Goal: Information Seeking & Learning: Learn about a topic

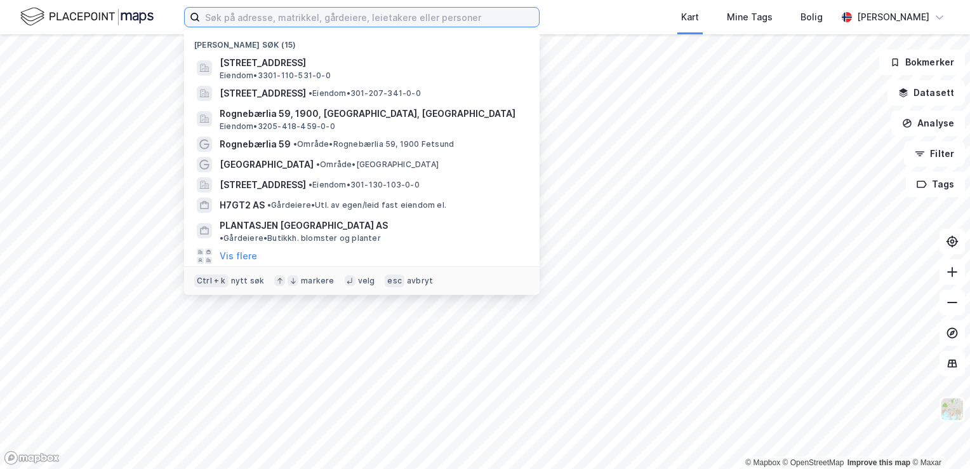
click at [486, 15] on input at bounding box center [369, 17] width 339 height 19
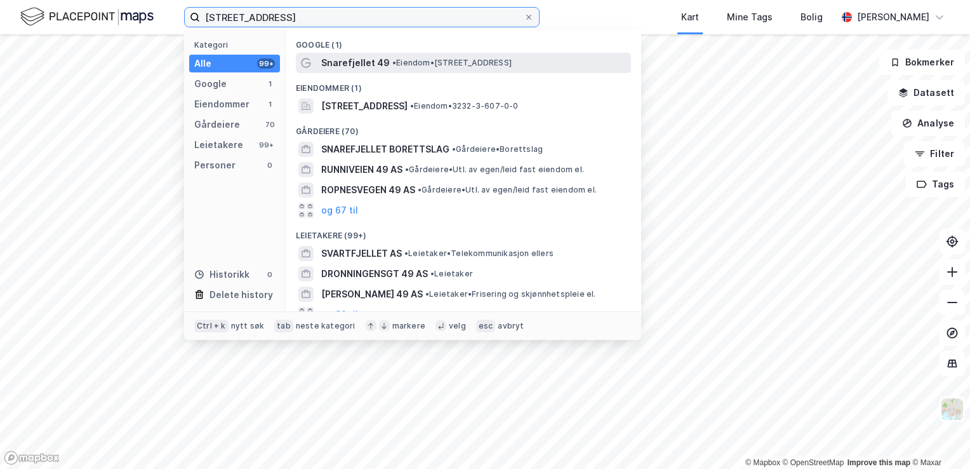
type input "[STREET_ADDRESS]"
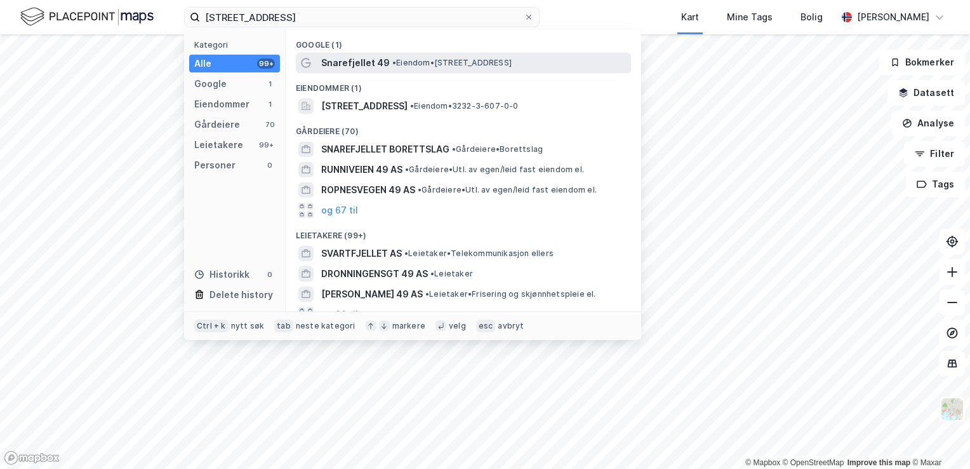
click at [477, 57] on div "Snarefjellet 49 • Eiendom • [STREET_ADDRESS]" at bounding box center [474, 62] width 307 height 15
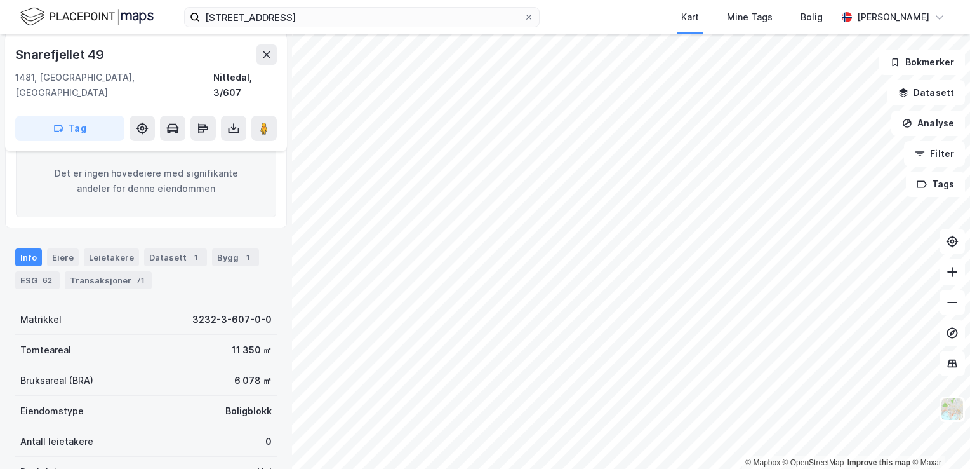
scroll to position [196, 0]
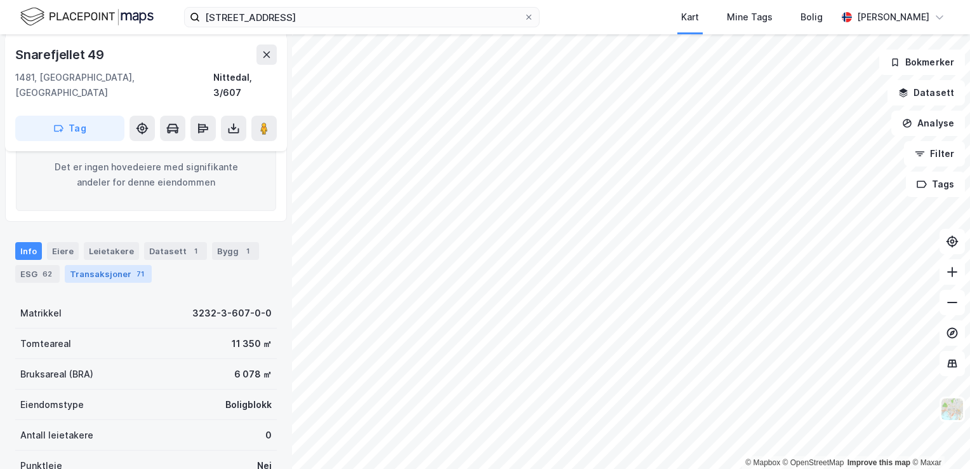
click at [124, 265] on div "Transaksjoner 71" at bounding box center [108, 274] width 87 height 18
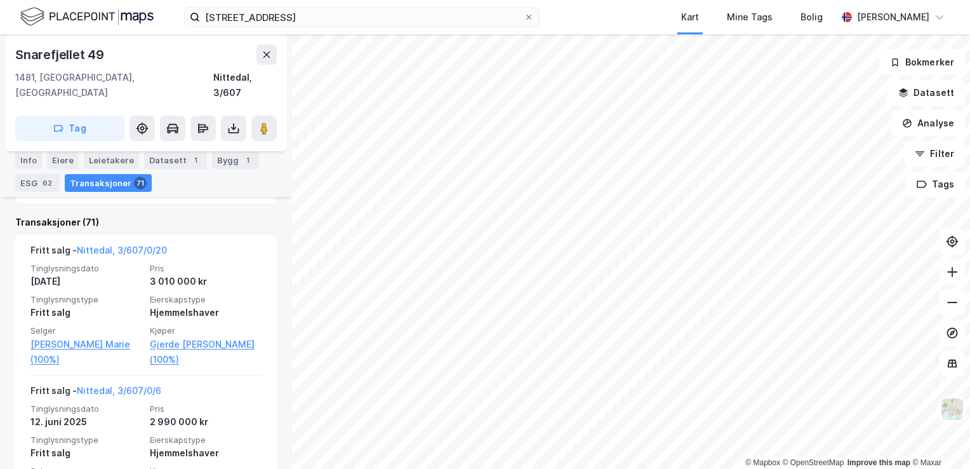
scroll to position [471, 0]
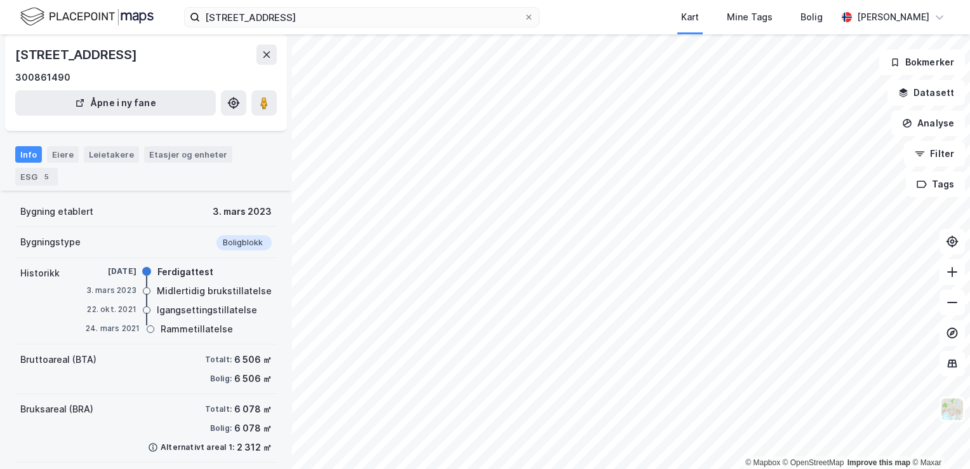
scroll to position [51, 0]
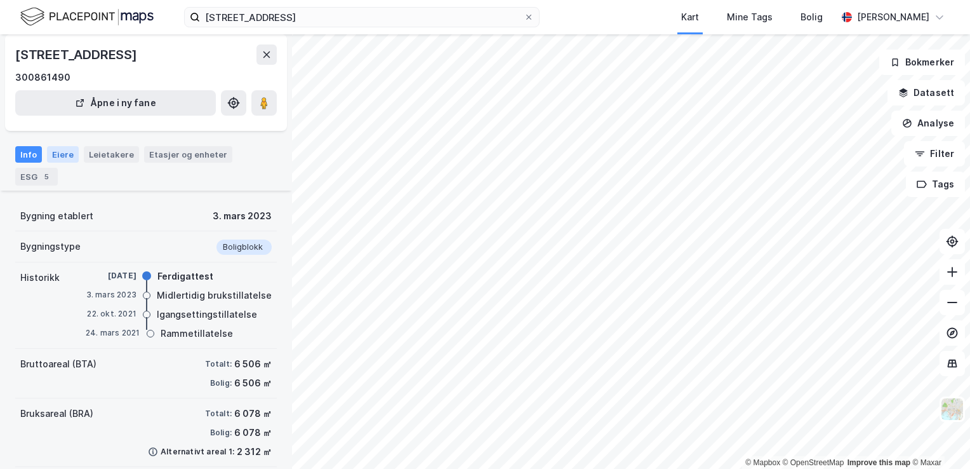
click at [72, 153] on div "Eiere" at bounding box center [63, 154] width 32 height 17
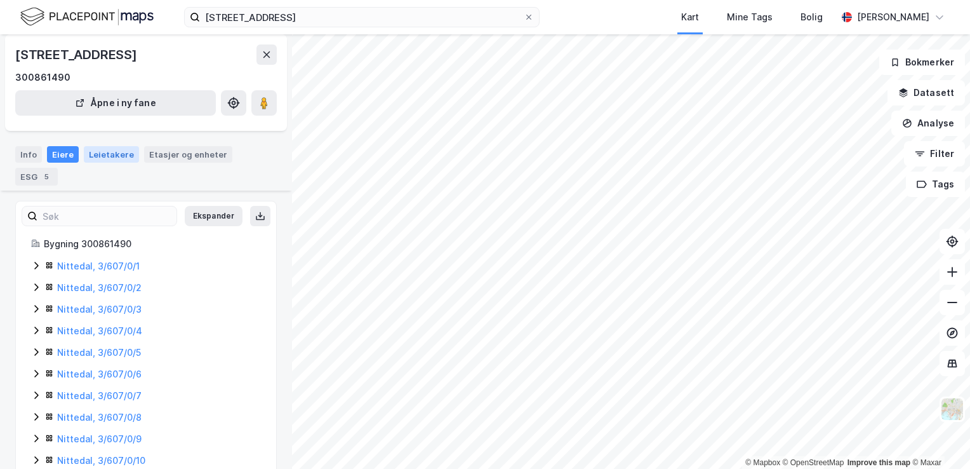
click at [104, 154] on div "Leietakere" at bounding box center [111, 154] width 55 height 17
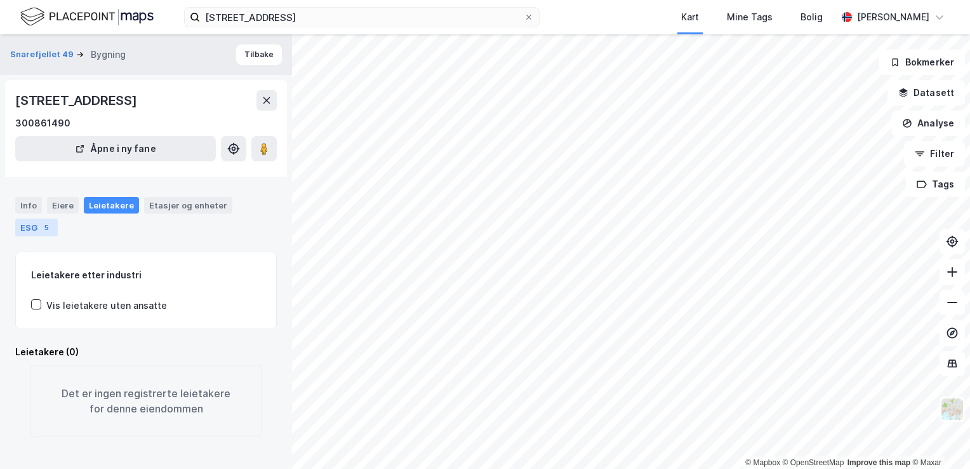
click at [23, 232] on div "ESG 5" at bounding box center [36, 227] width 43 height 18
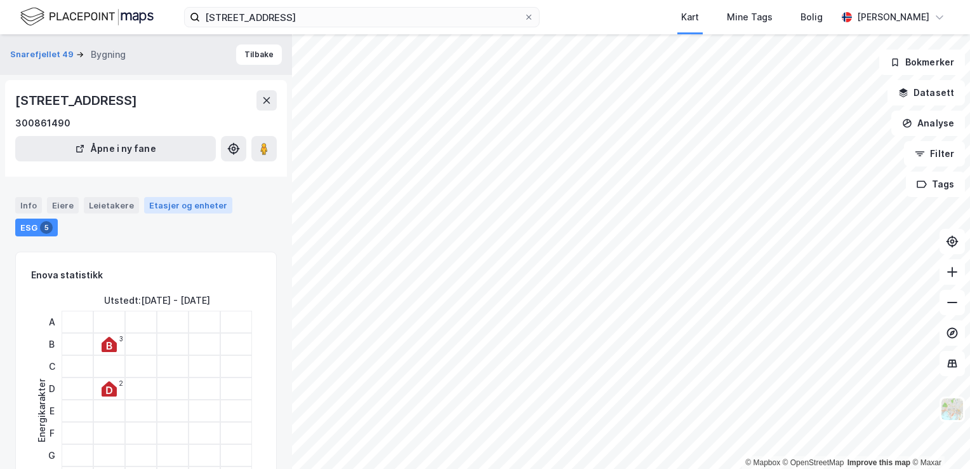
click at [191, 197] on div "Etasjer og enheter" at bounding box center [188, 205] width 88 height 17
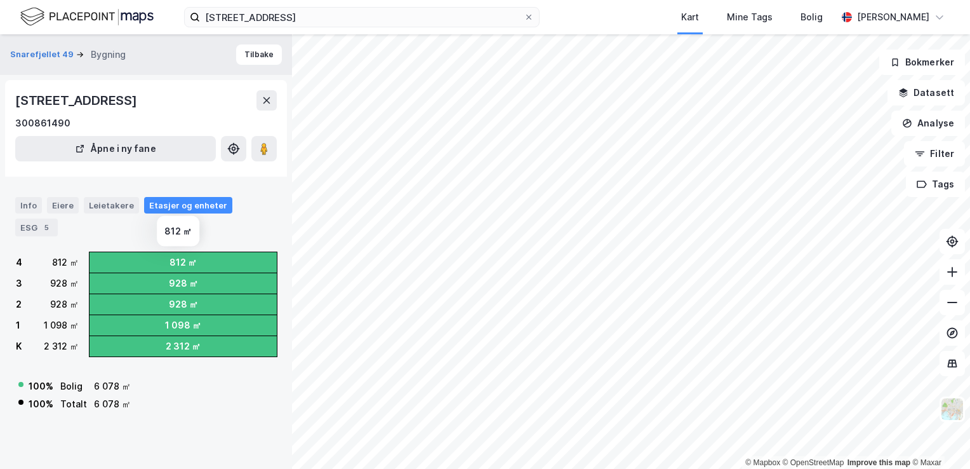
click at [208, 263] on div "812 ㎡" at bounding box center [183, 262] width 187 height 20
click at [109, 208] on div "Leietakere" at bounding box center [111, 205] width 55 height 17
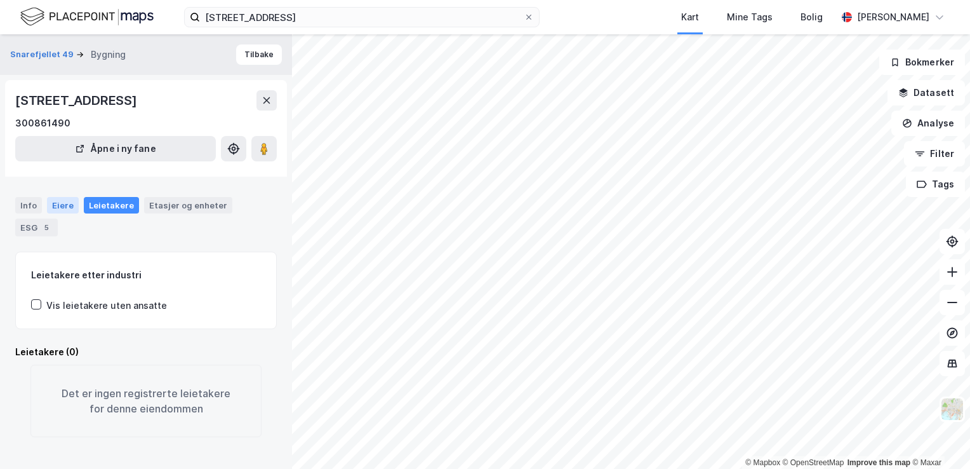
click at [62, 203] on div "Eiere" at bounding box center [63, 205] width 32 height 17
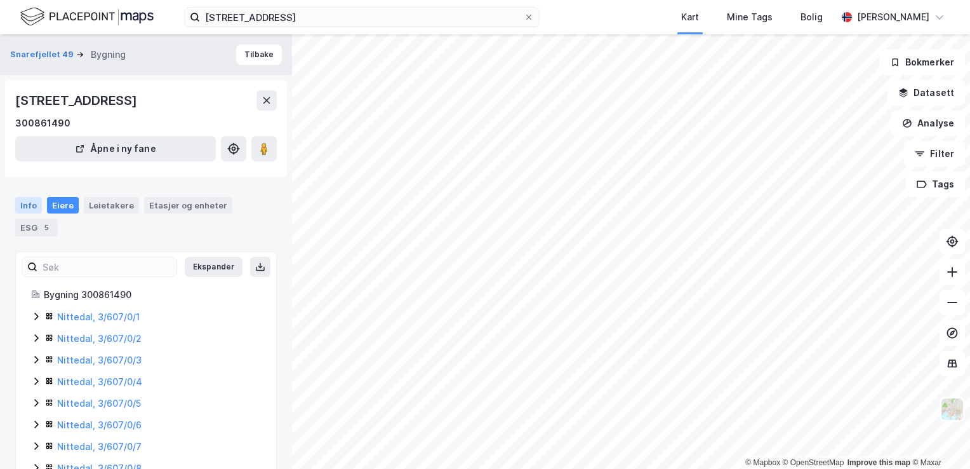
click at [25, 201] on div "Info" at bounding box center [28, 205] width 27 height 17
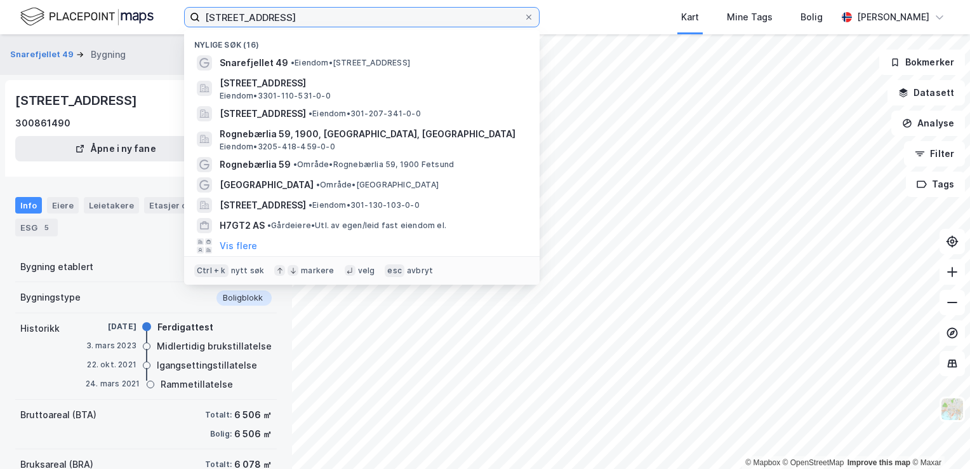
click at [267, 22] on input "[STREET_ADDRESS]" at bounding box center [362, 17] width 324 height 19
